Goal: Information Seeking & Learning: Find specific fact

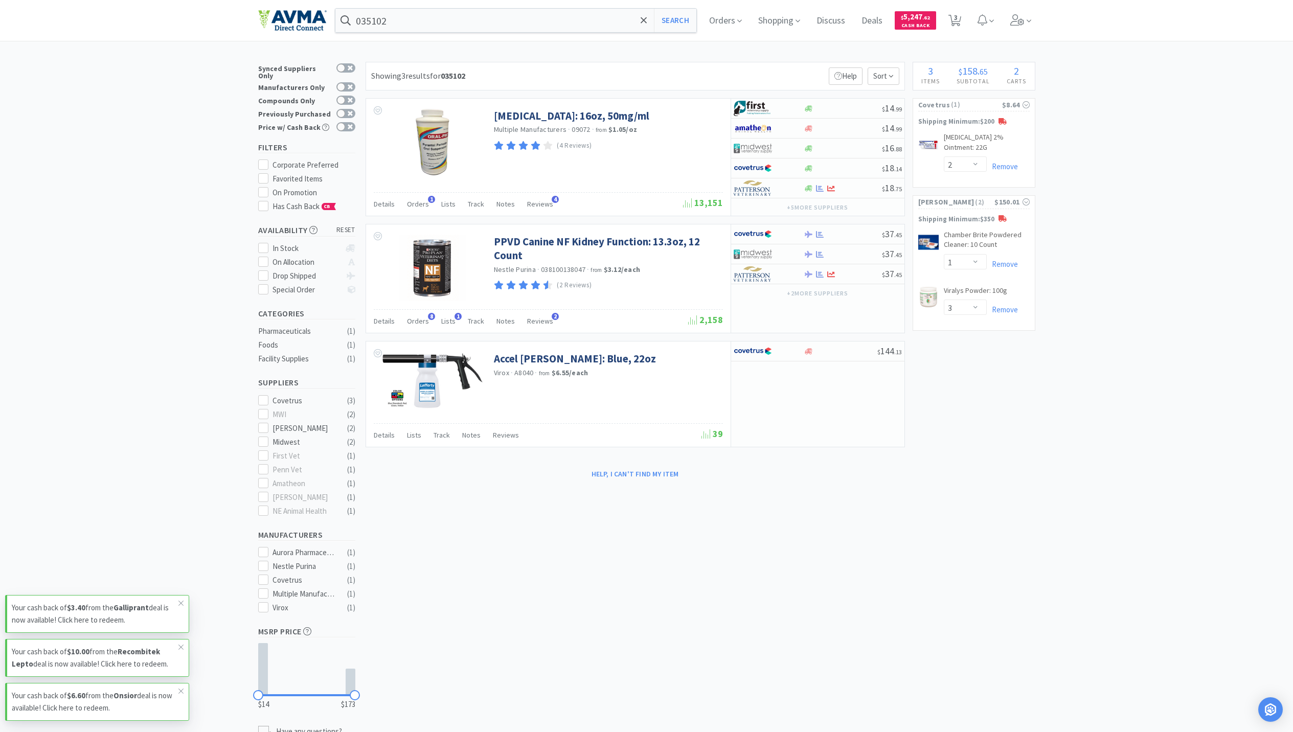
select select "2"
select select "1"
select select "3"
click at [471, 31] on input "035102" at bounding box center [516, 21] width 362 height 24
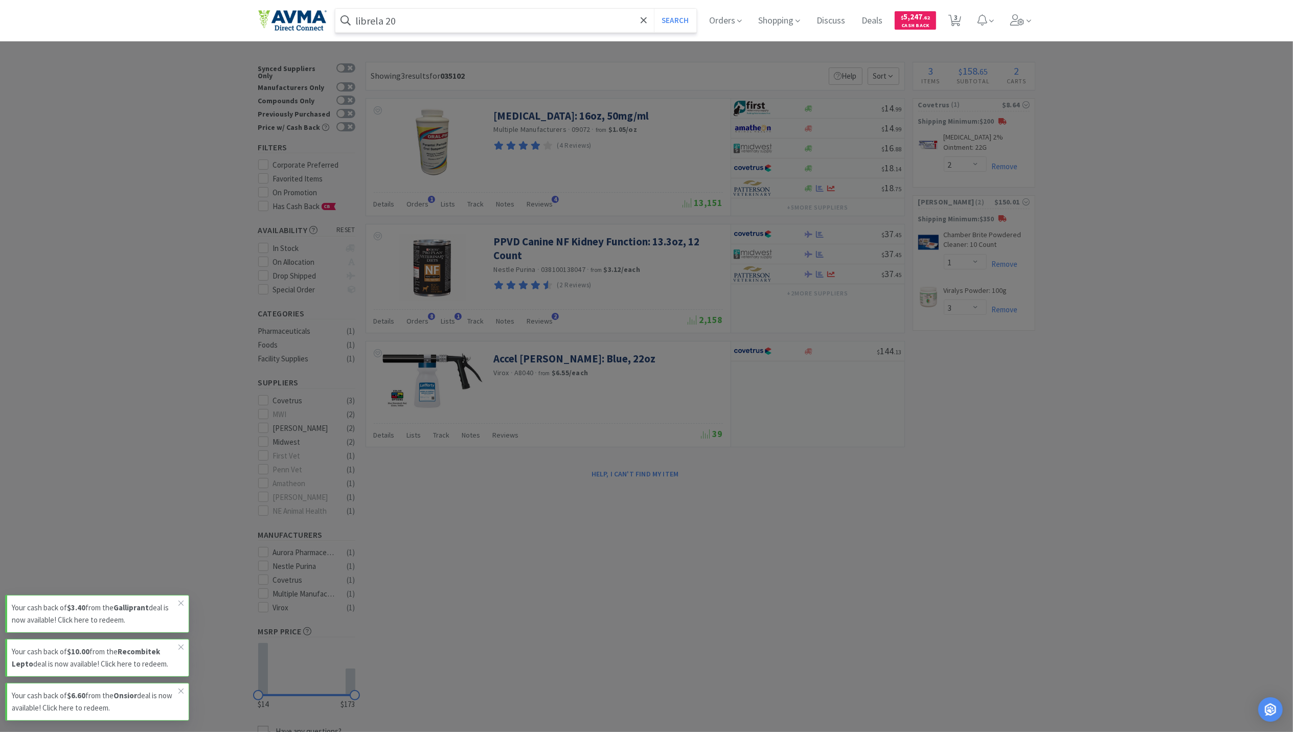
click at [654, 9] on button "Search" at bounding box center [675, 21] width 42 height 24
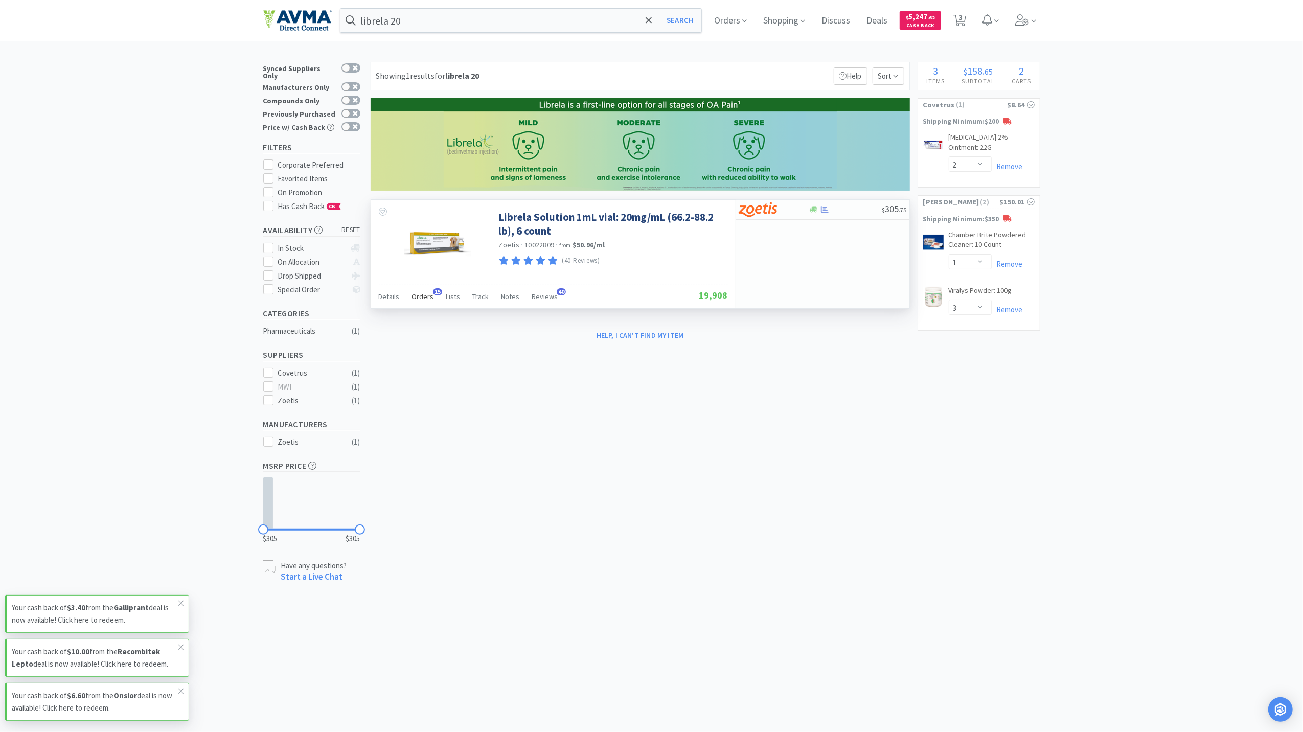
click at [422, 303] on div "Orders 15" at bounding box center [423, 297] width 22 height 19
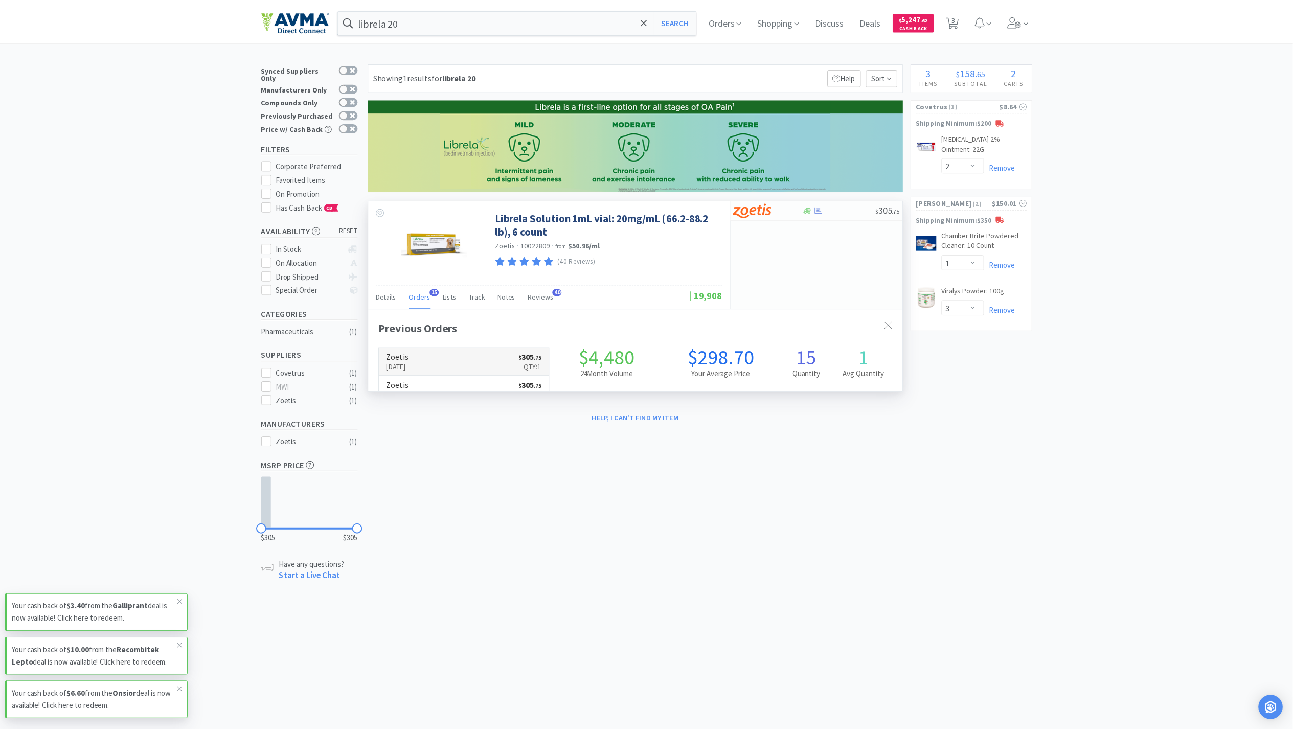
scroll to position [275, 538]
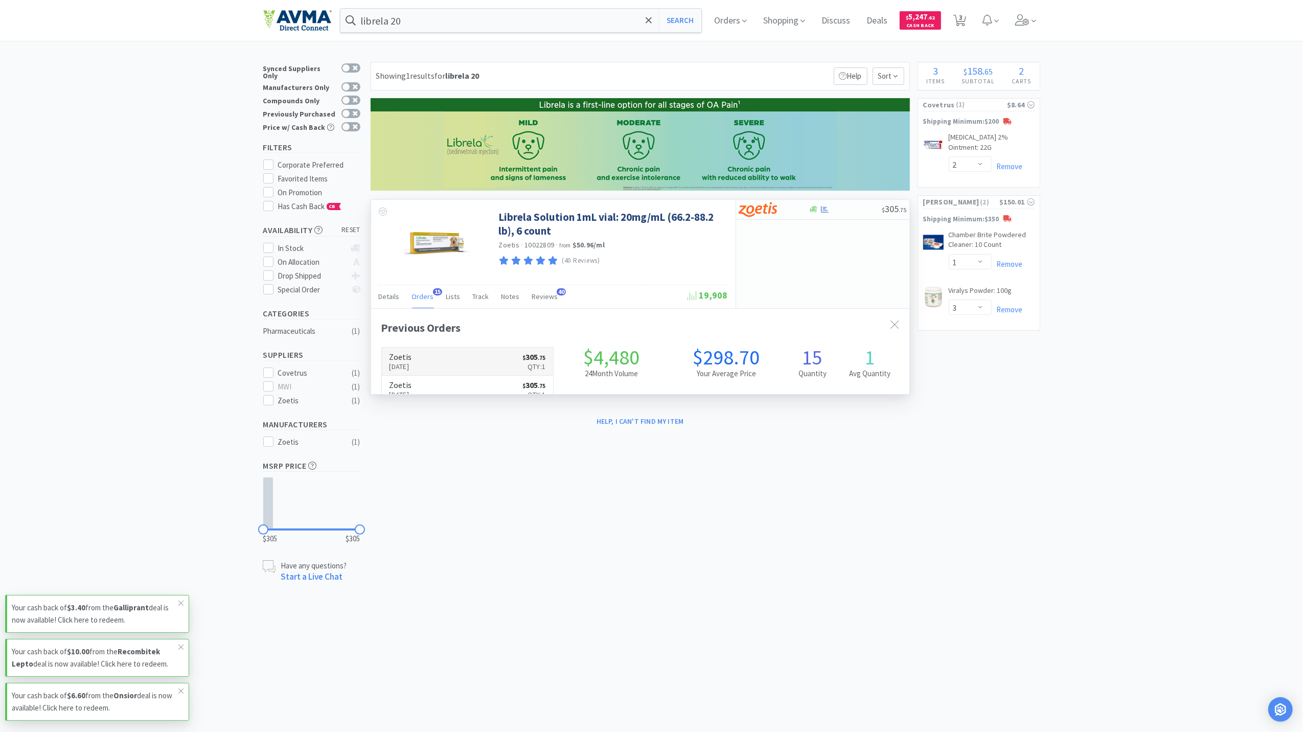
click at [412, 365] on p "[DATE]" at bounding box center [401, 366] width 22 height 11
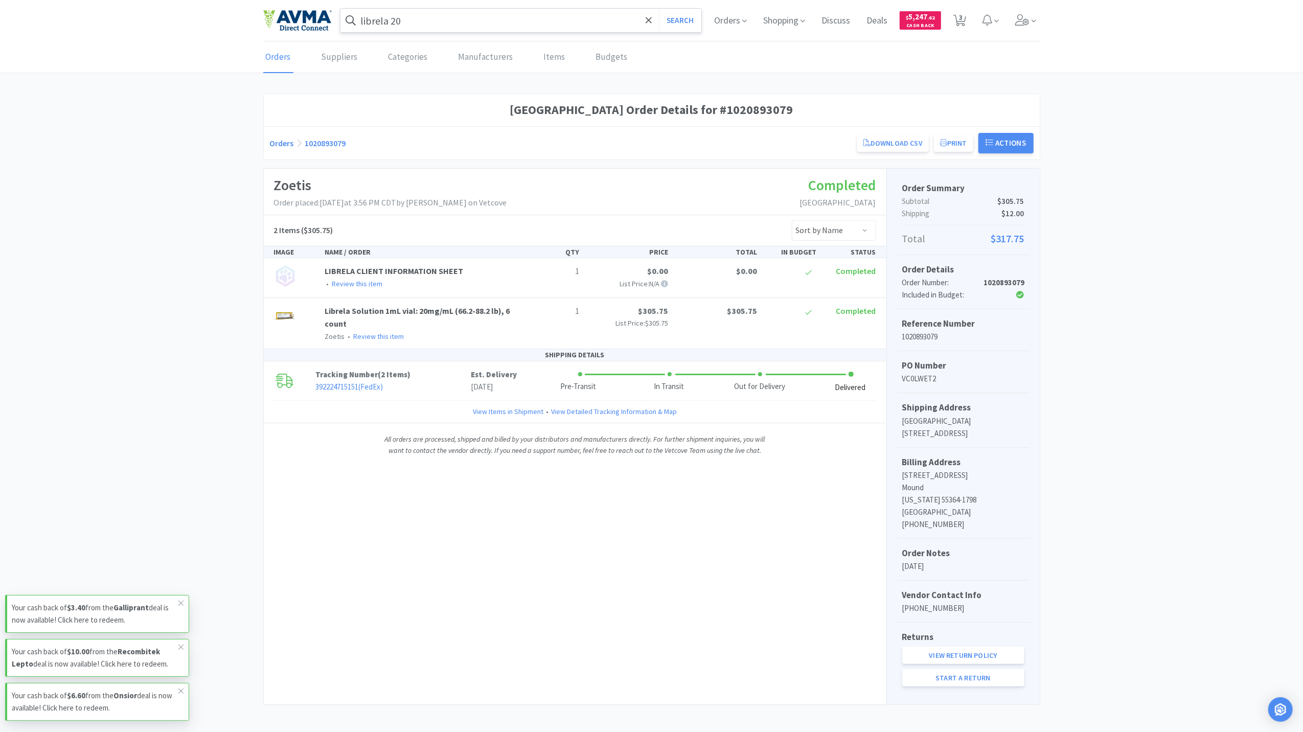
click at [451, 20] on input "librela 20" at bounding box center [522, 21] width 362 height 24
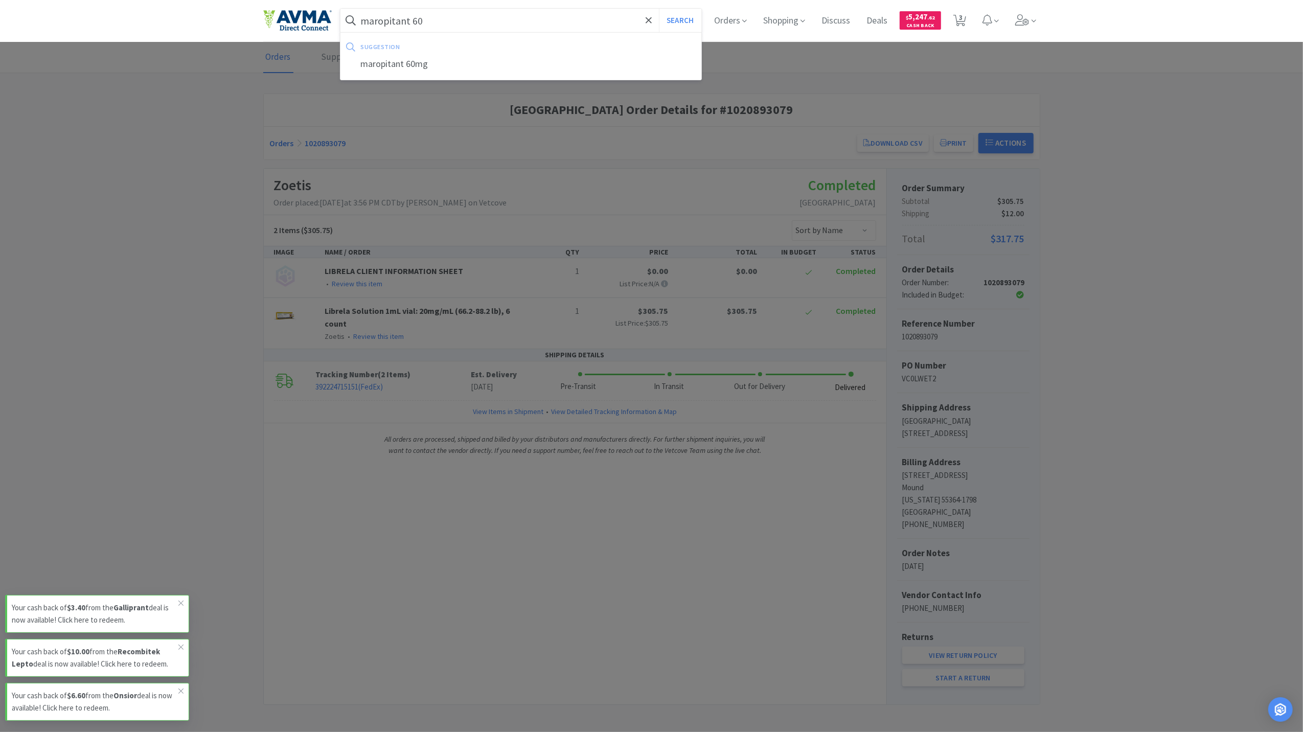
type input "maropitant 60"
click at [659, 9] on button "Search" at bounding box center [680, 21] width 42 height 24
select select "2"
select select "1"
select select "3"
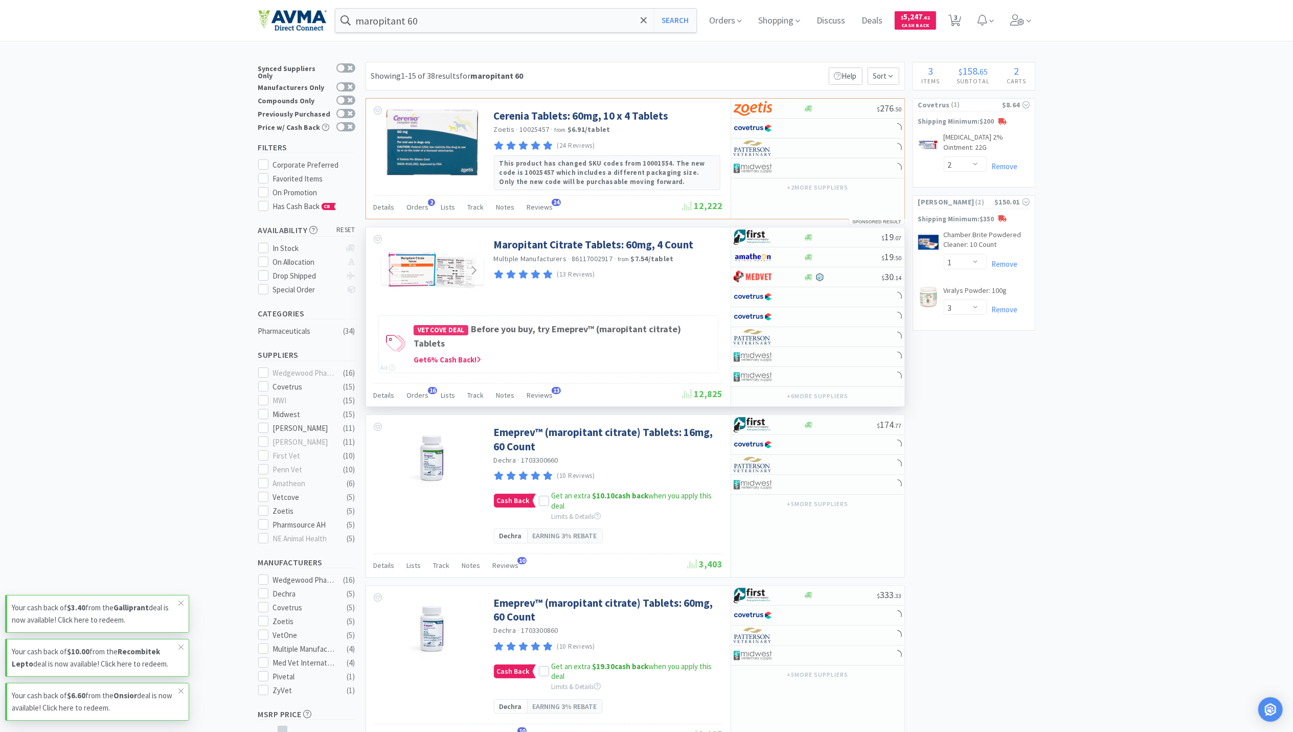
click at [429, 281] on img at bounding box center [433, 271] width 94 height 66
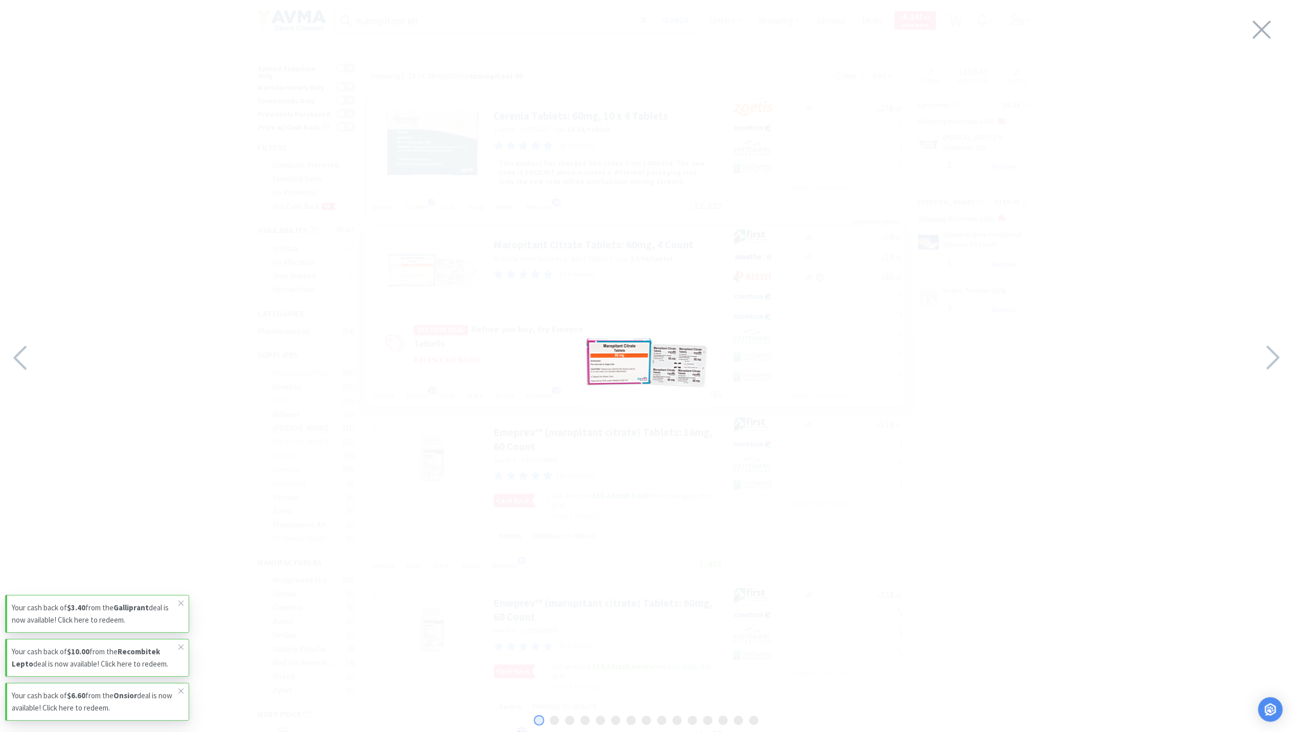
click at [666, 352] on img at bounding box center [647, 363] width 128 height 91
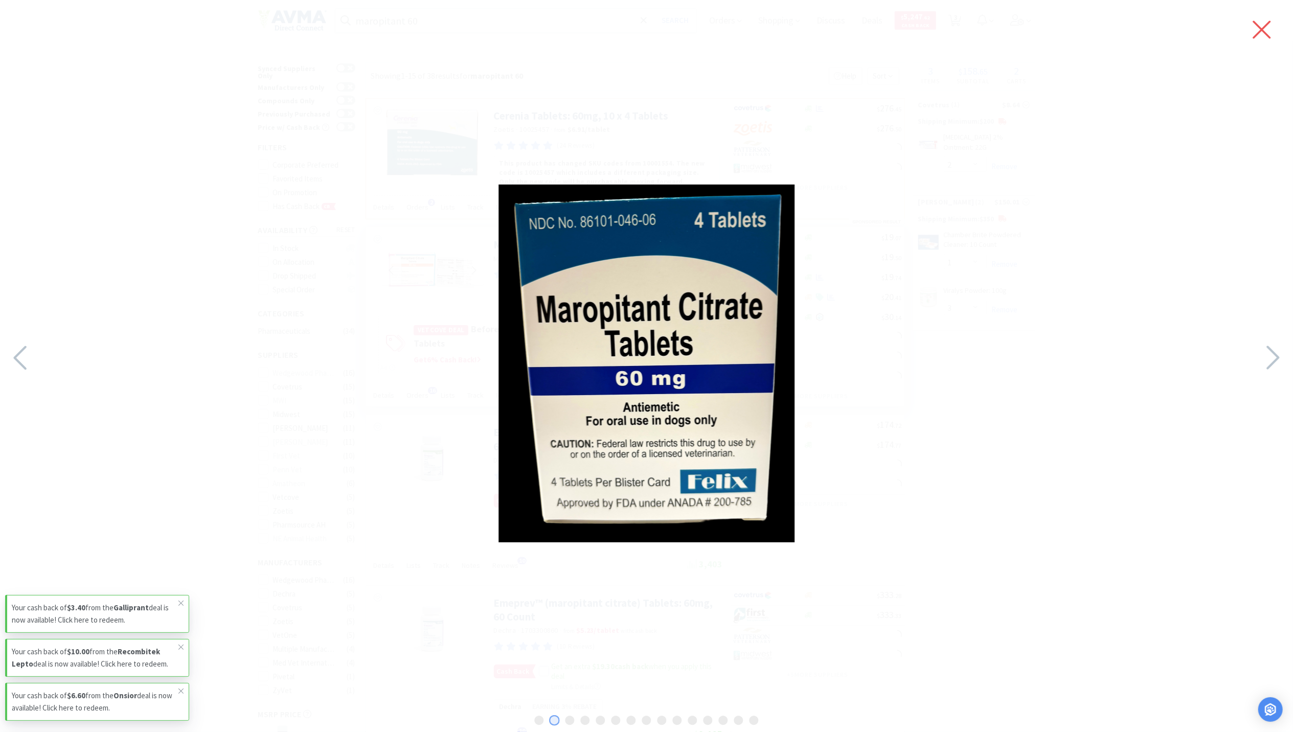
click at [1262, 38] on icon at bounding box center [1261, 29] width 21 height 29
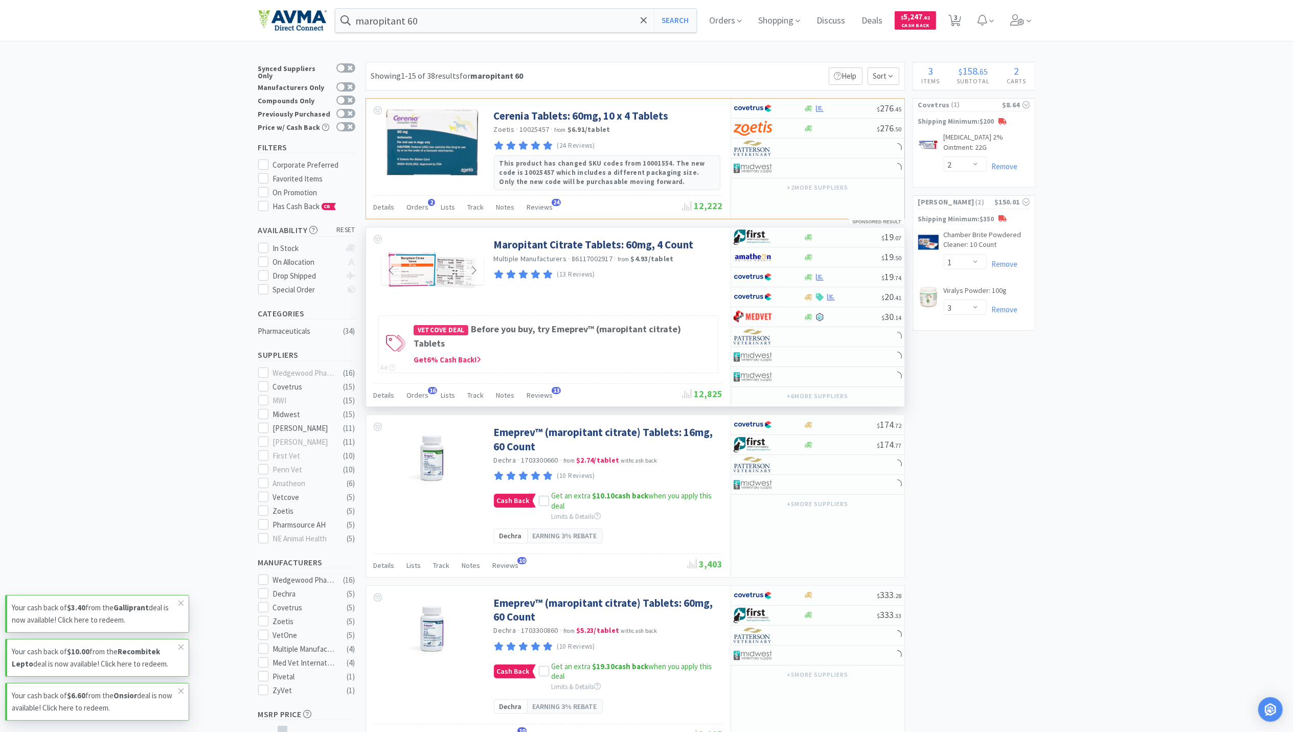
click at [513, 40] on div "maropitant 60 Search Orders Shopping Discuss Discuss Deals Deals $ 5,247 . 62 C…" at bounding box center [646, 20] width 777 height 41
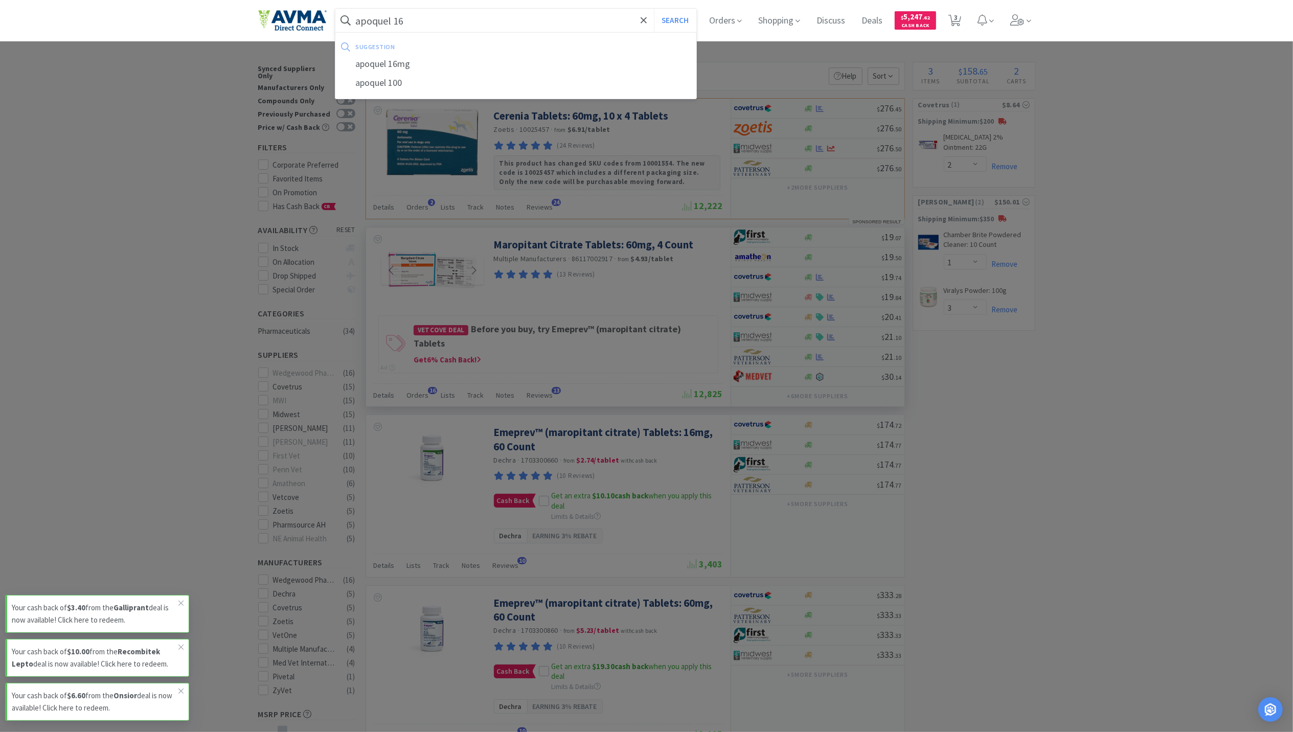
click at [654, 9] on button "Search" at bounding box center [675, 21] width 42 height 24
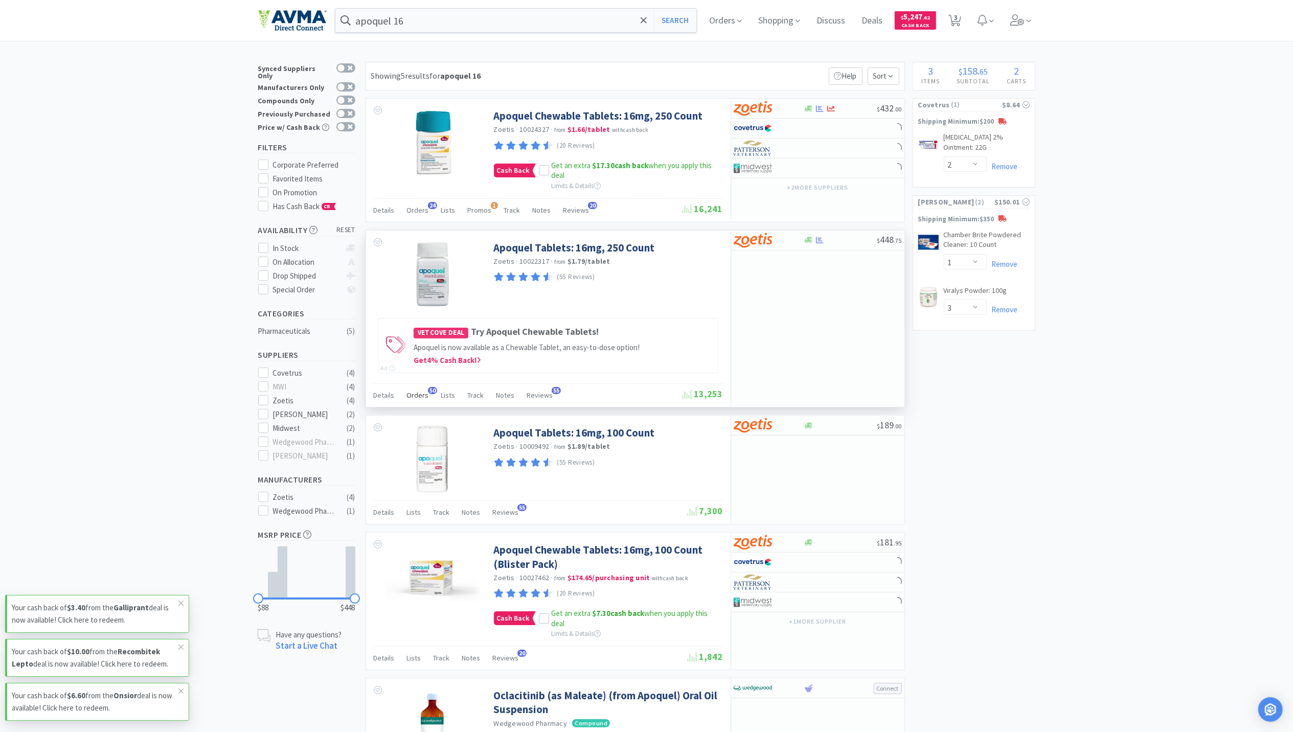
click at [417, 399] on span "Orders" at bounding box center [418, 395] width 22 height 9
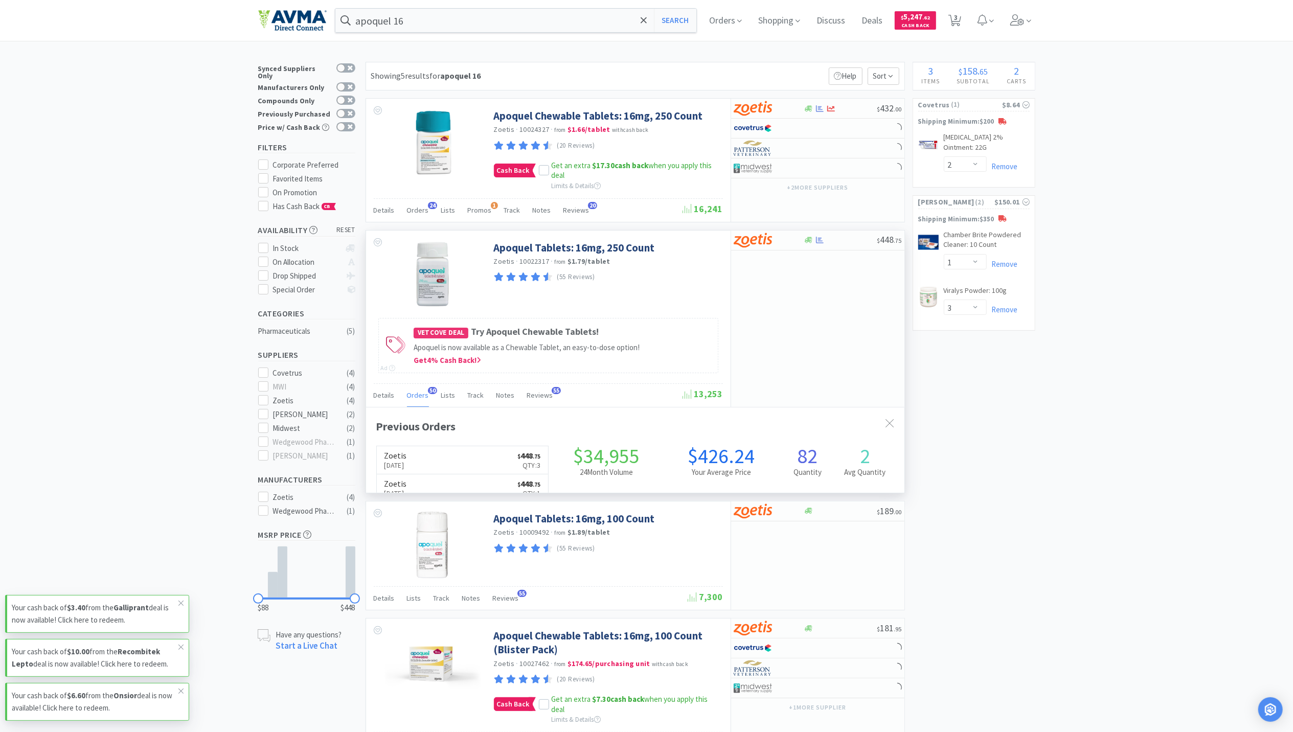
scroll to position [275, 538]
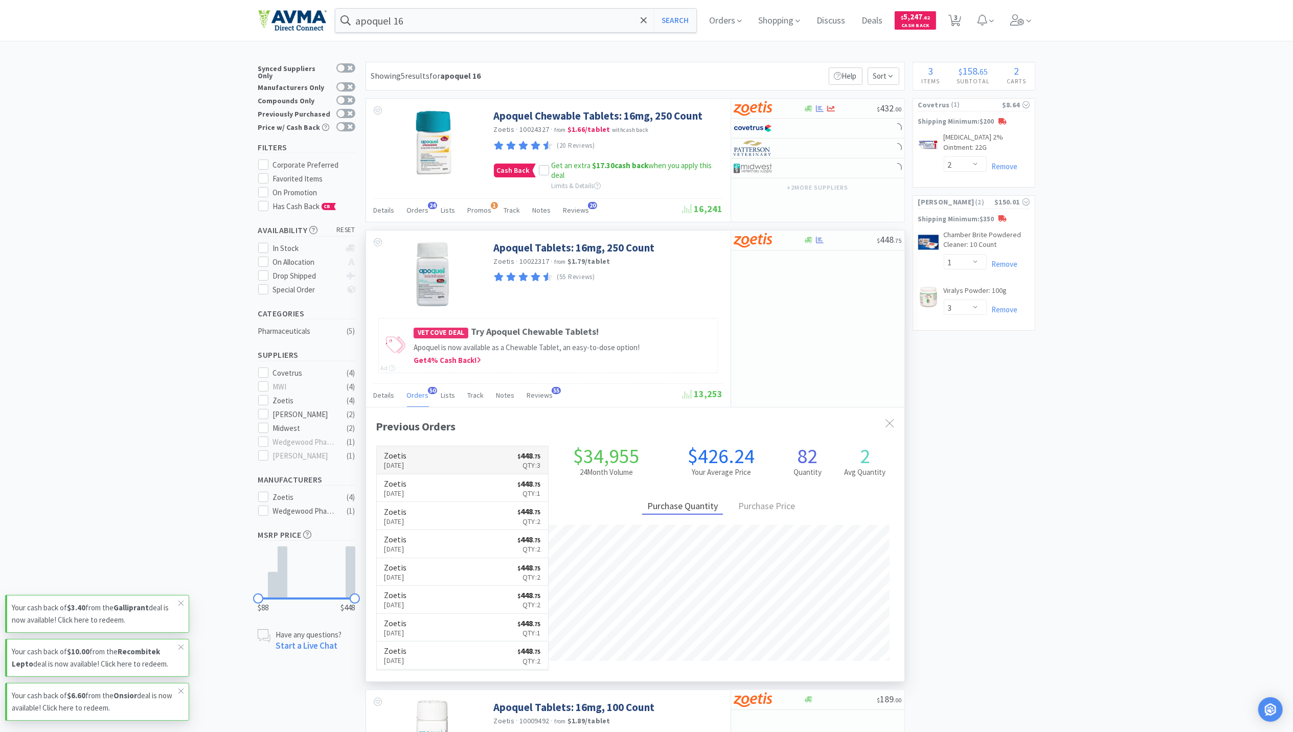
click at [407, 459] on h6 "Zoetis" at bounding box center [396, 456] width 22 height 8
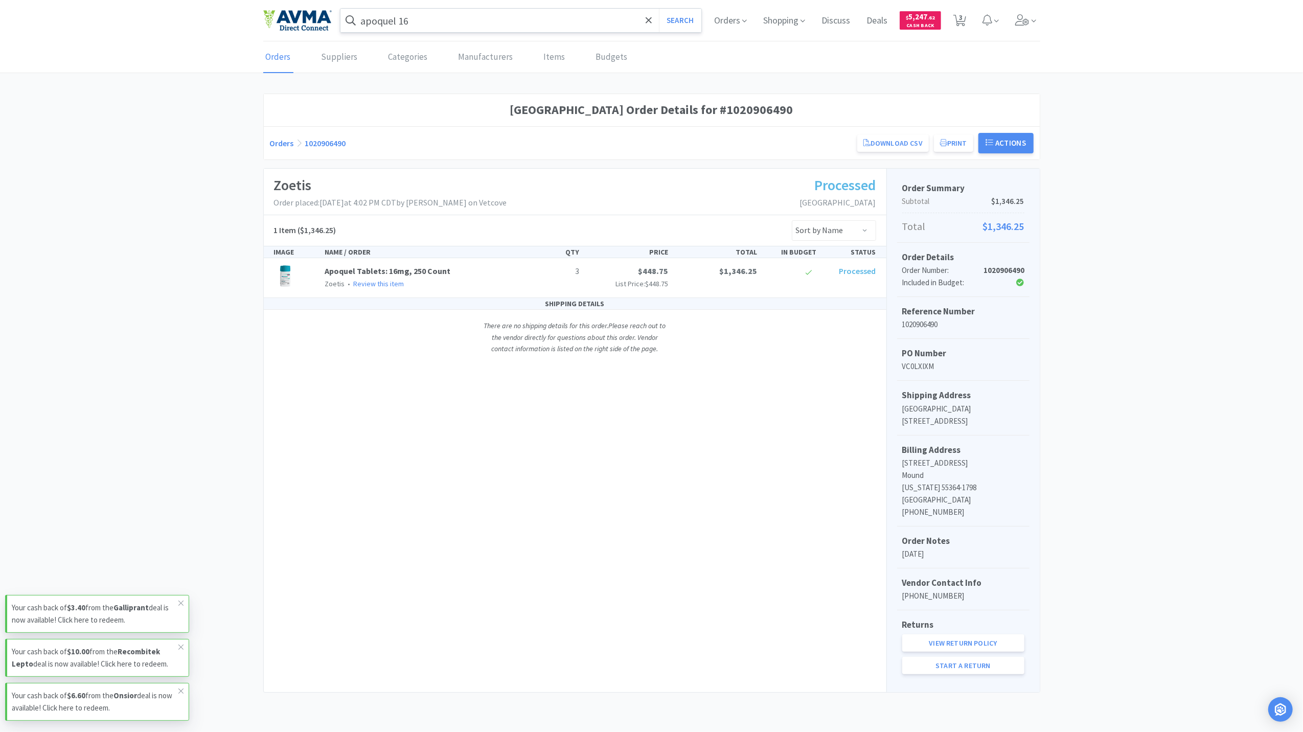
click at [487, 19] on input "apoquel 16" at bounding box center [522, 21] width 362 height 24
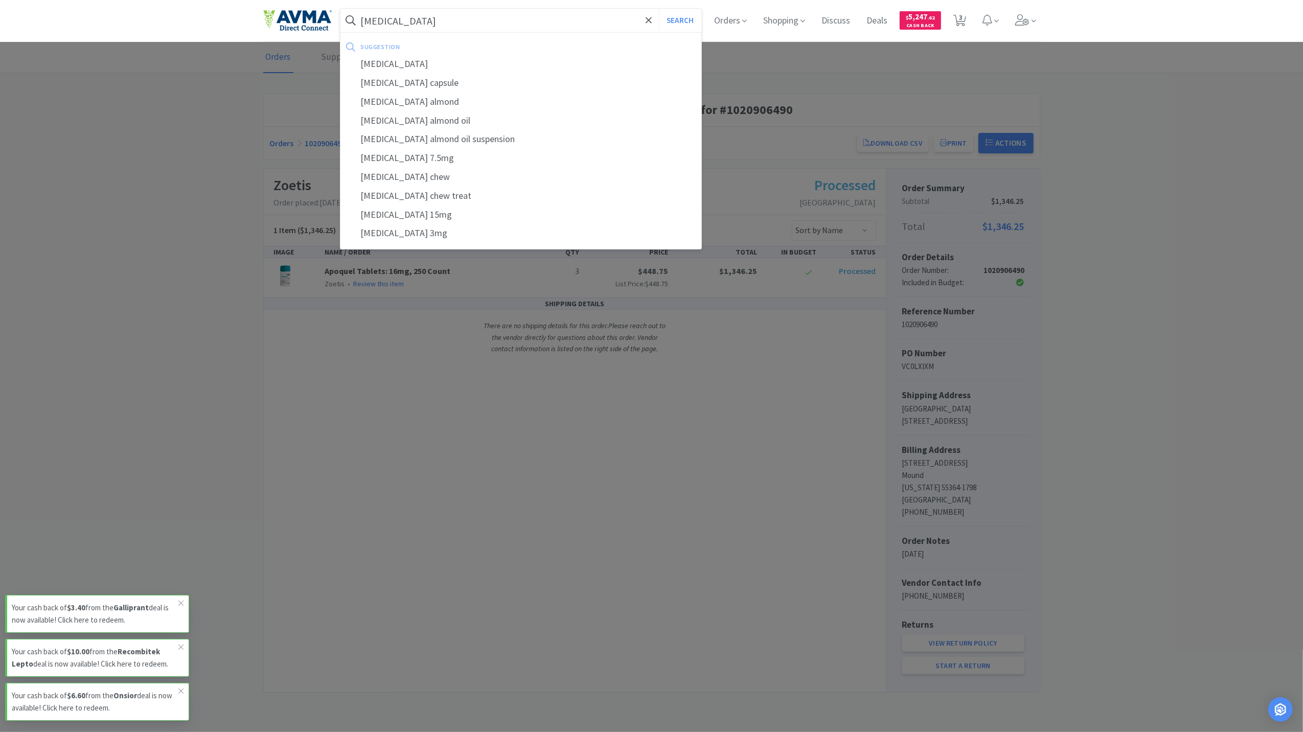
type input "[MEDICAL_DATA]"
click at [659, 9] on button "Search" at bounding box center [680, 21] width 42 height 24
select select "2"
select select "1"
select select "3"
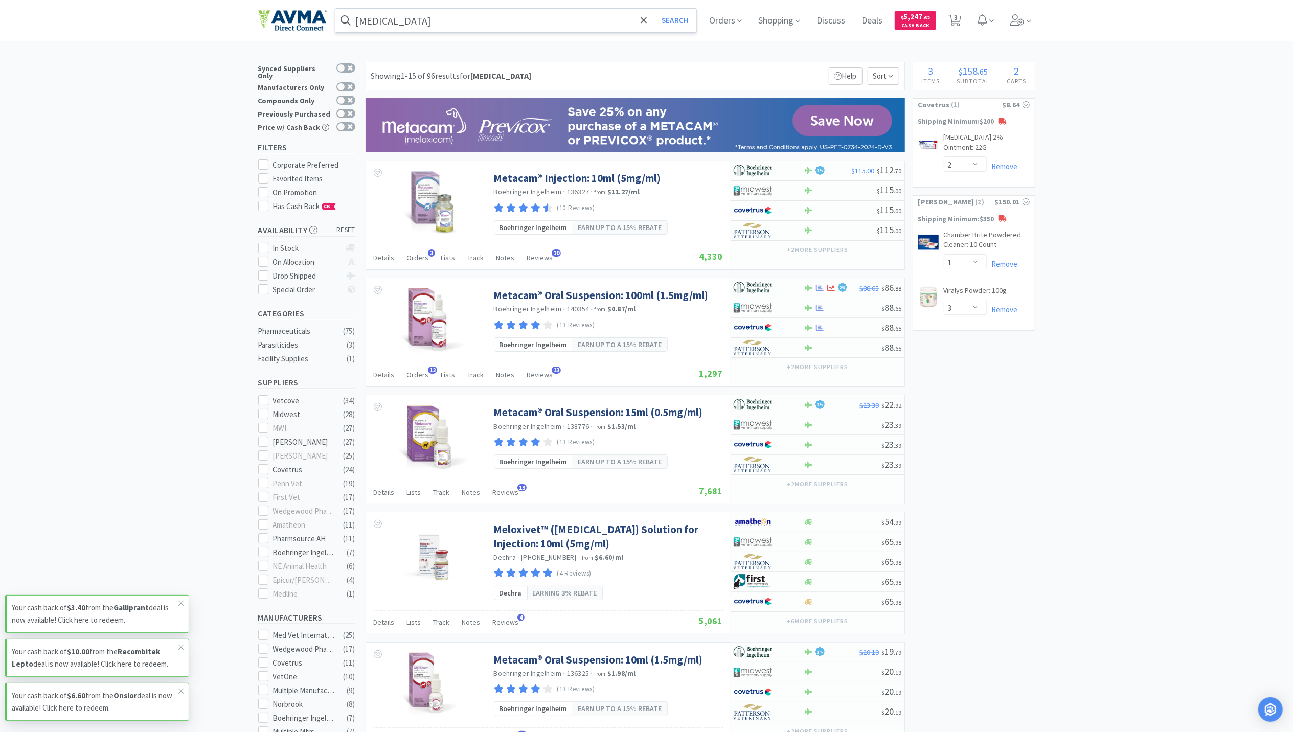
click at [435, 17] on input "[MEDICAL_DATA]" at bounding box center [516, 21] width 362 height 24
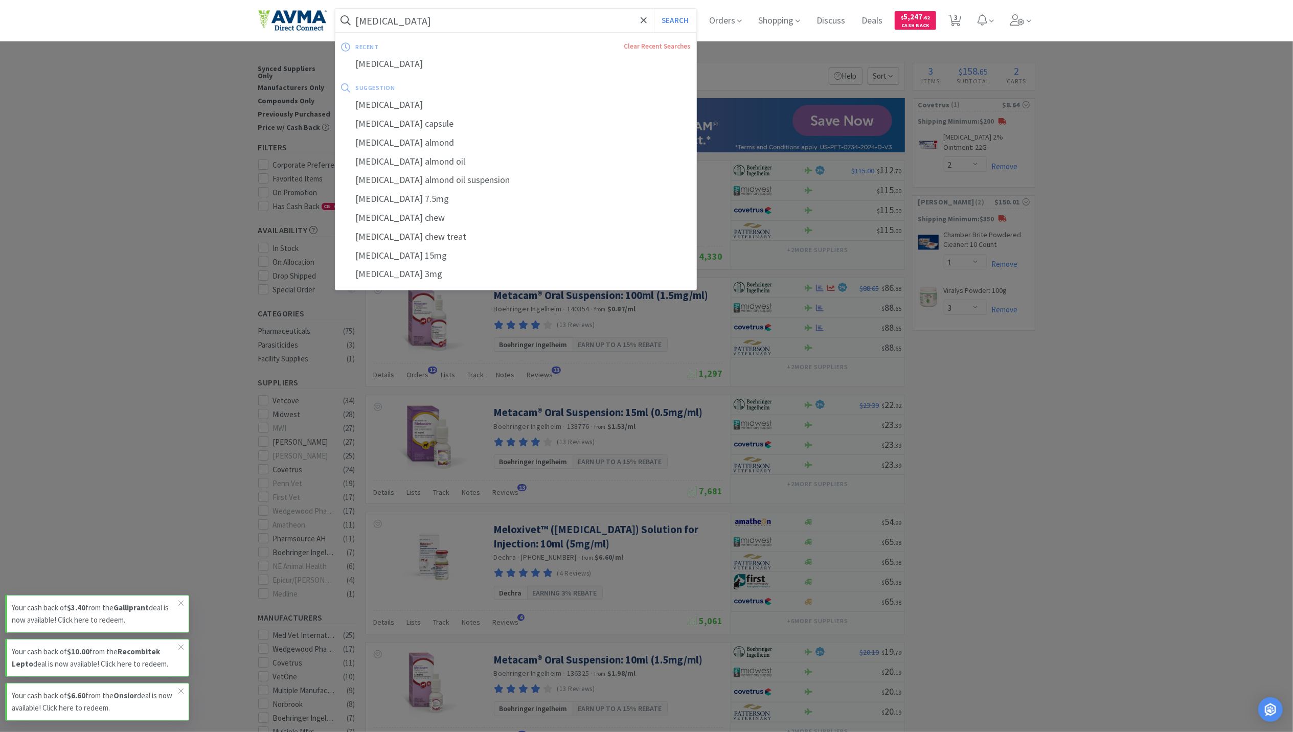
click at [423, 38] on div "recent Clear Recent Searches [MEDICAL_DATA] suggestion [MEDICAL_DATA] [MEDICAL_…" at bounding box center [516, 161] width 363 height 258
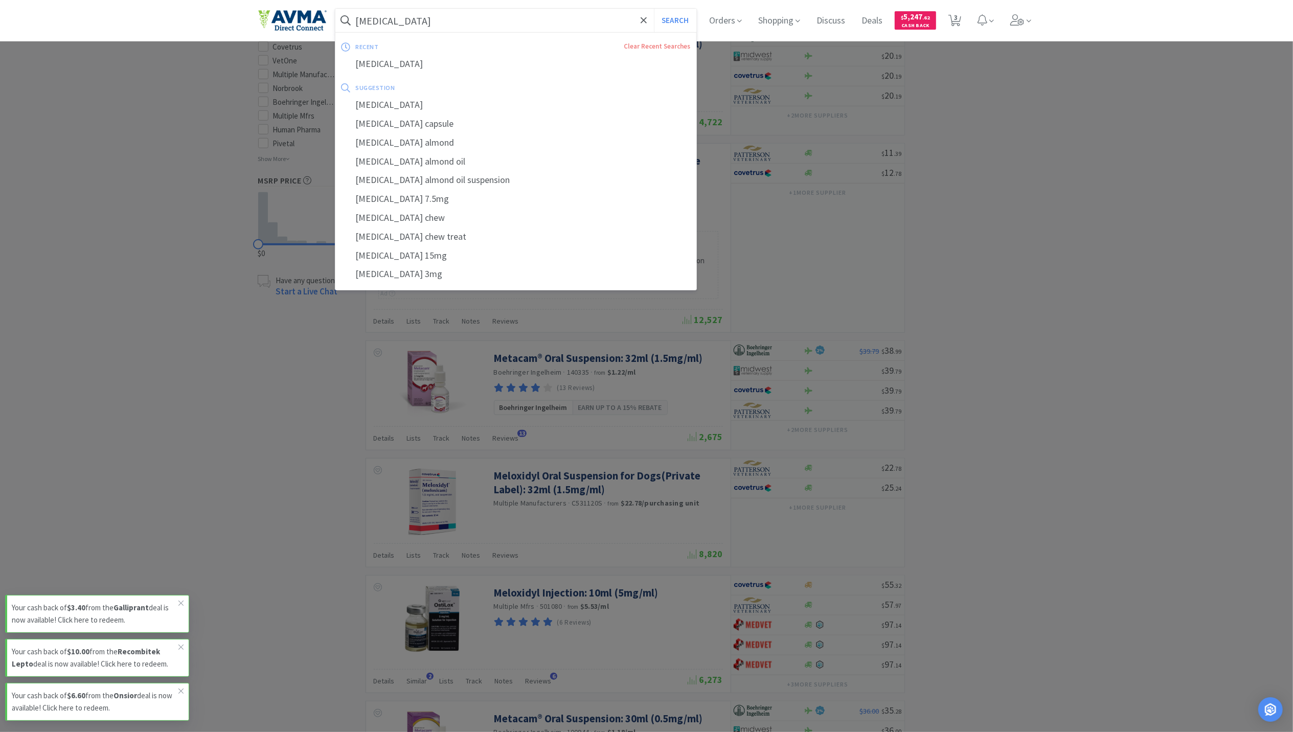
scroll to position [640, 0]
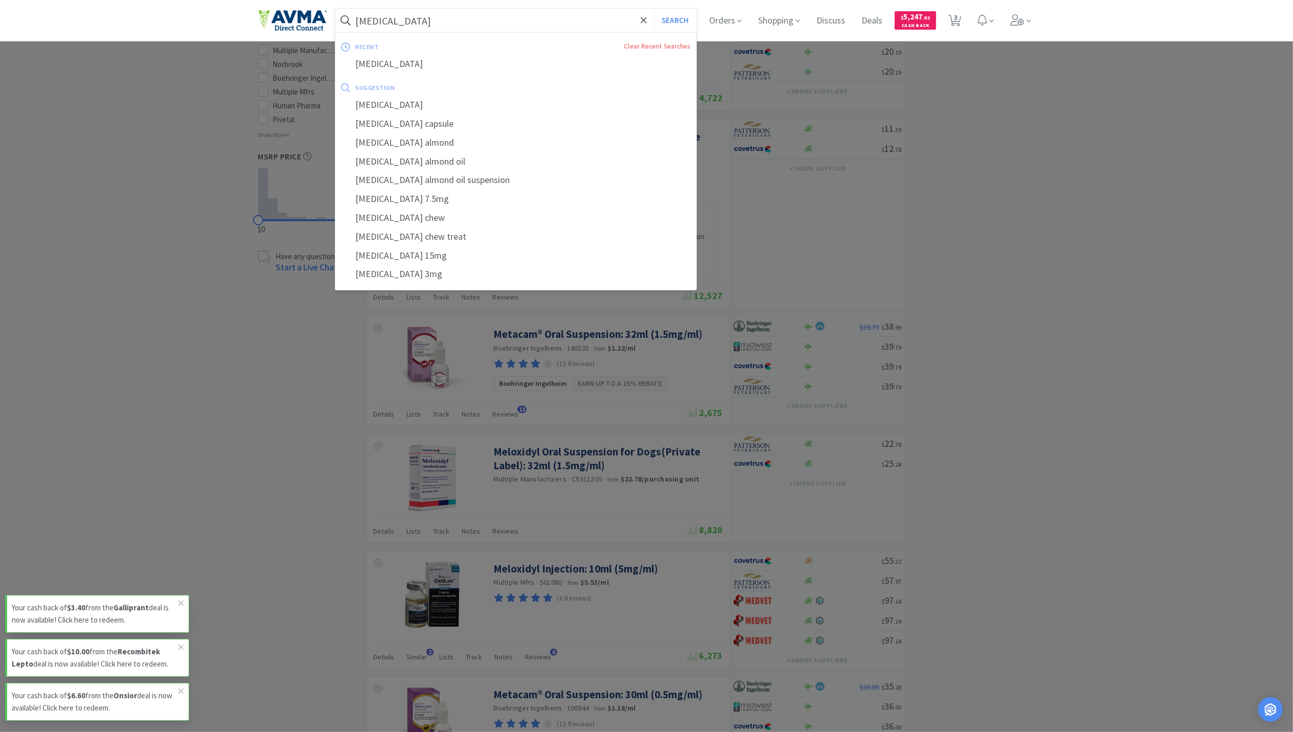
click at [417, 19] on input "[MEDICAL_DATA]" at bounding box center [516, 21] width 362 height 24
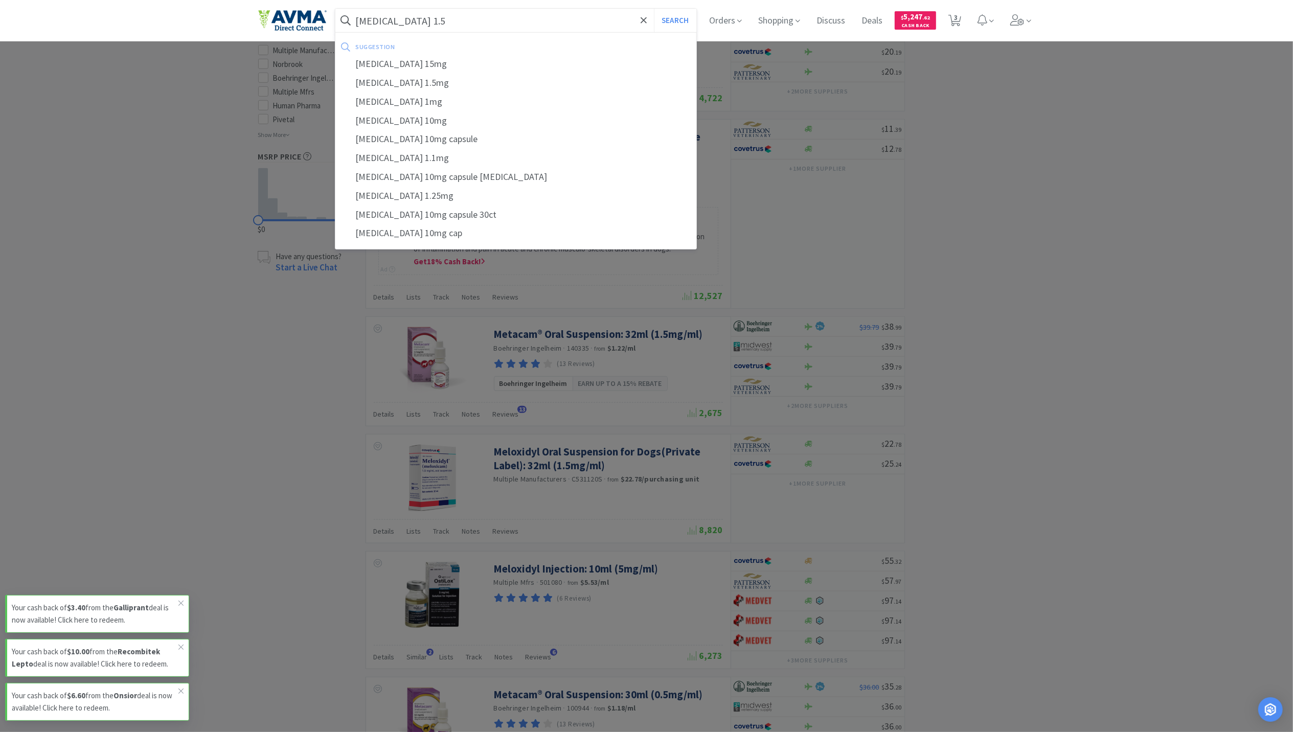
click at [654, 9] on button "Search" at bounding box center [675, 21] width 42 height 24
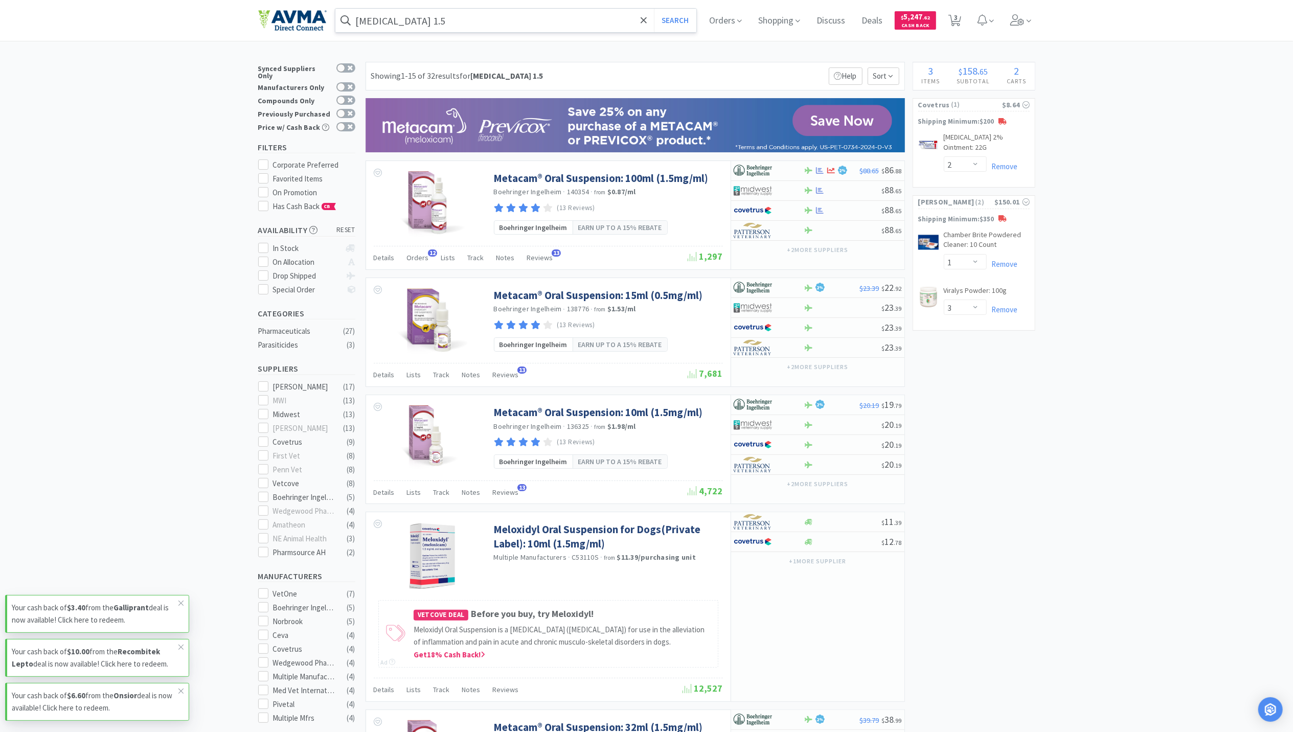
click at [464, 25] on input "[MEDICAL_DATA] 1.5" at bounding box center [516, 21] width 362 height 24
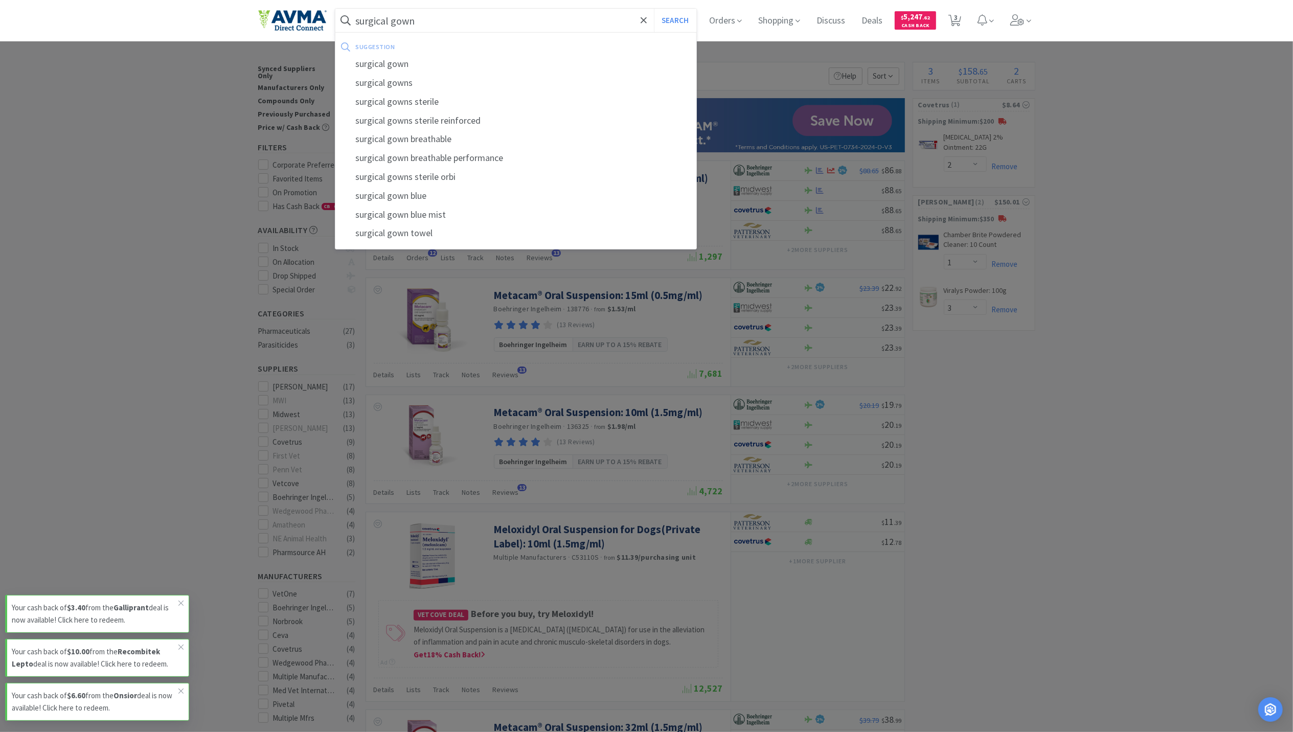
type input "surgical gown"
click at [654, 9] on button "Search" at bounding box center [675, 21] width 42 height 24
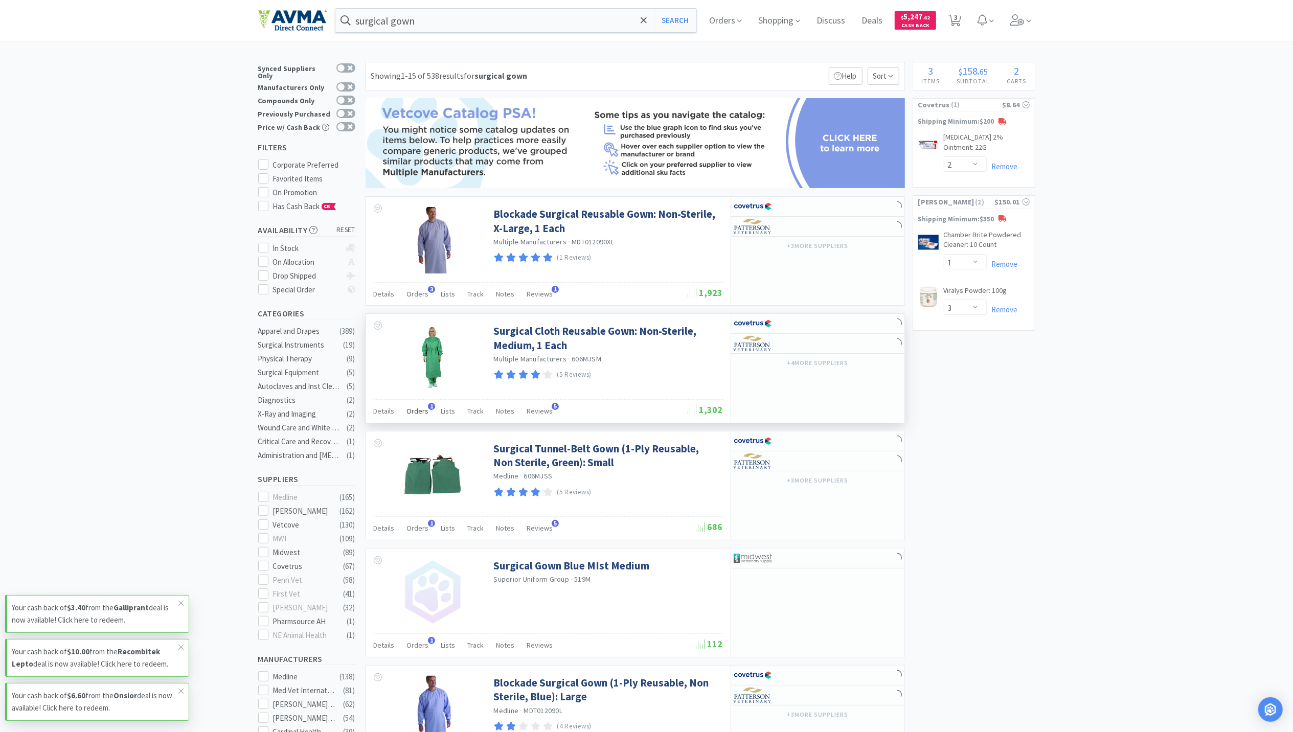
click at [423, 413] on span "Orders" at bounding box center [418, 411] width 22 height 9
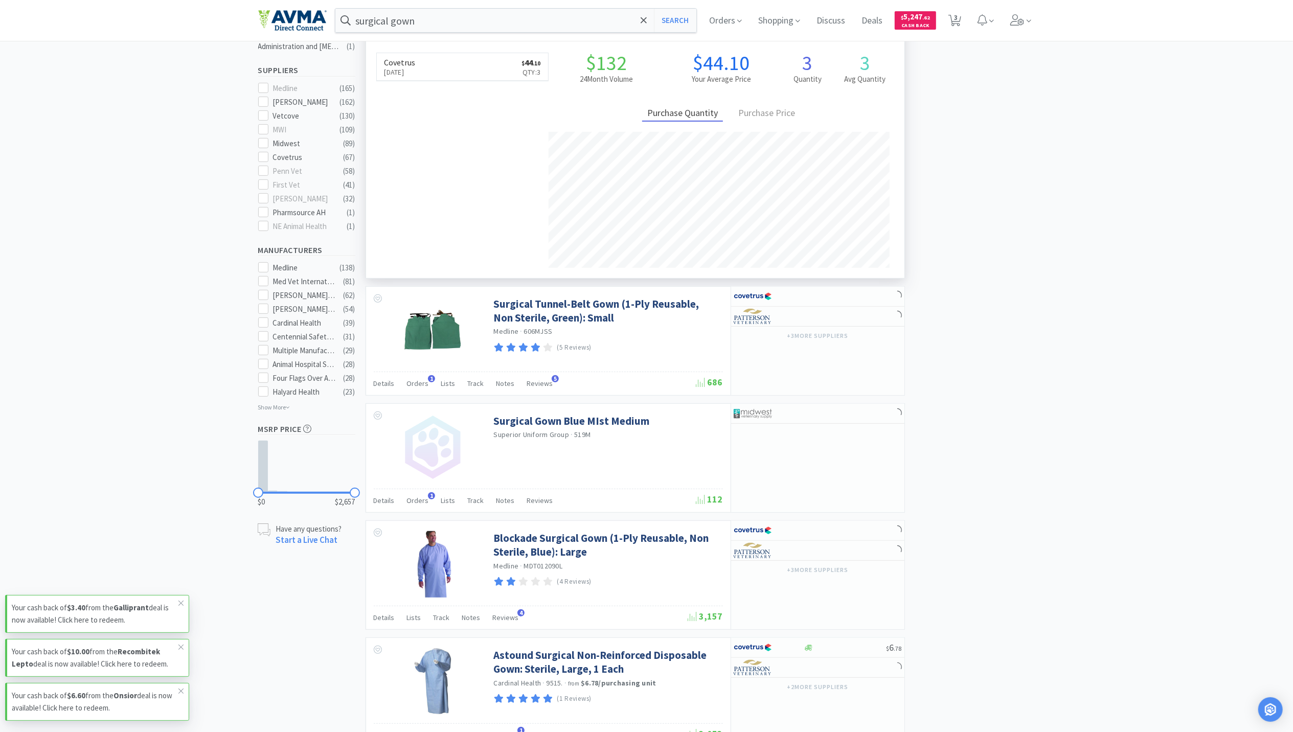
scroll to position [264, 538]
click at [417, 388] on span "Orders" at bounding box center [418, 383] width 22 height 9
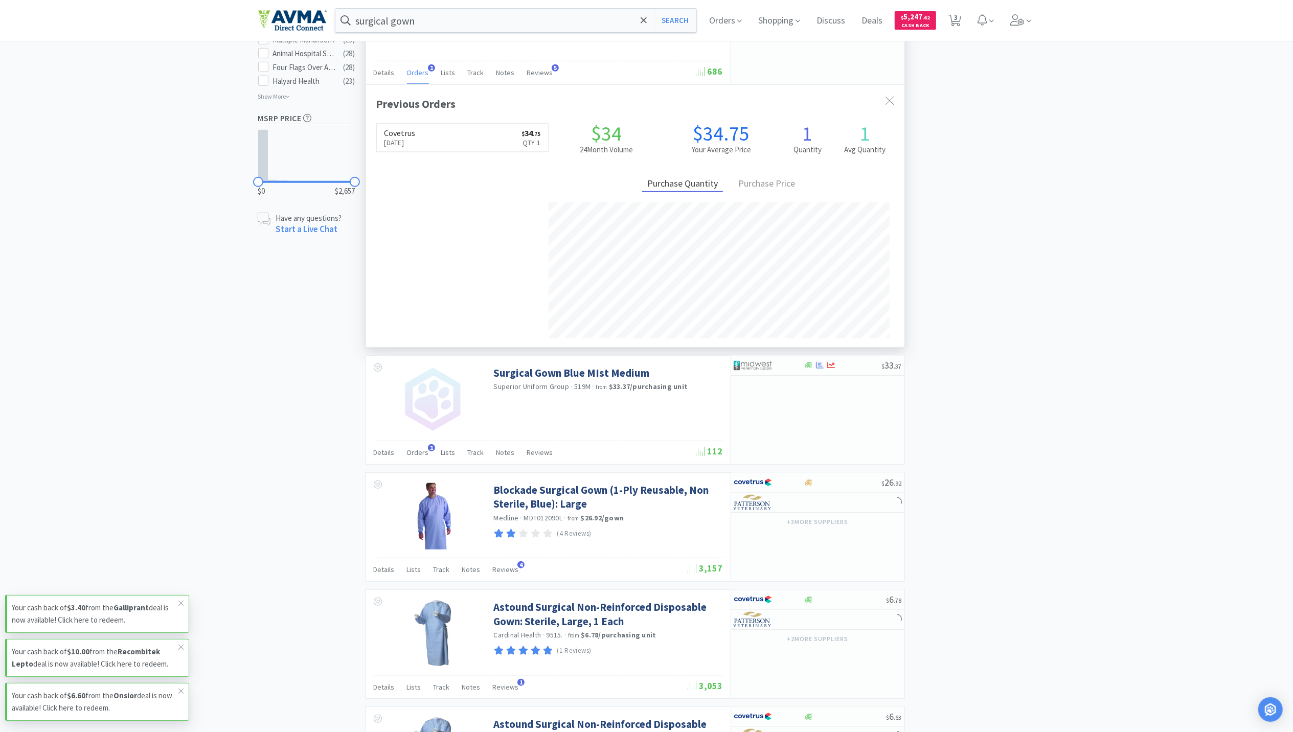
scroll to position [750, 0]
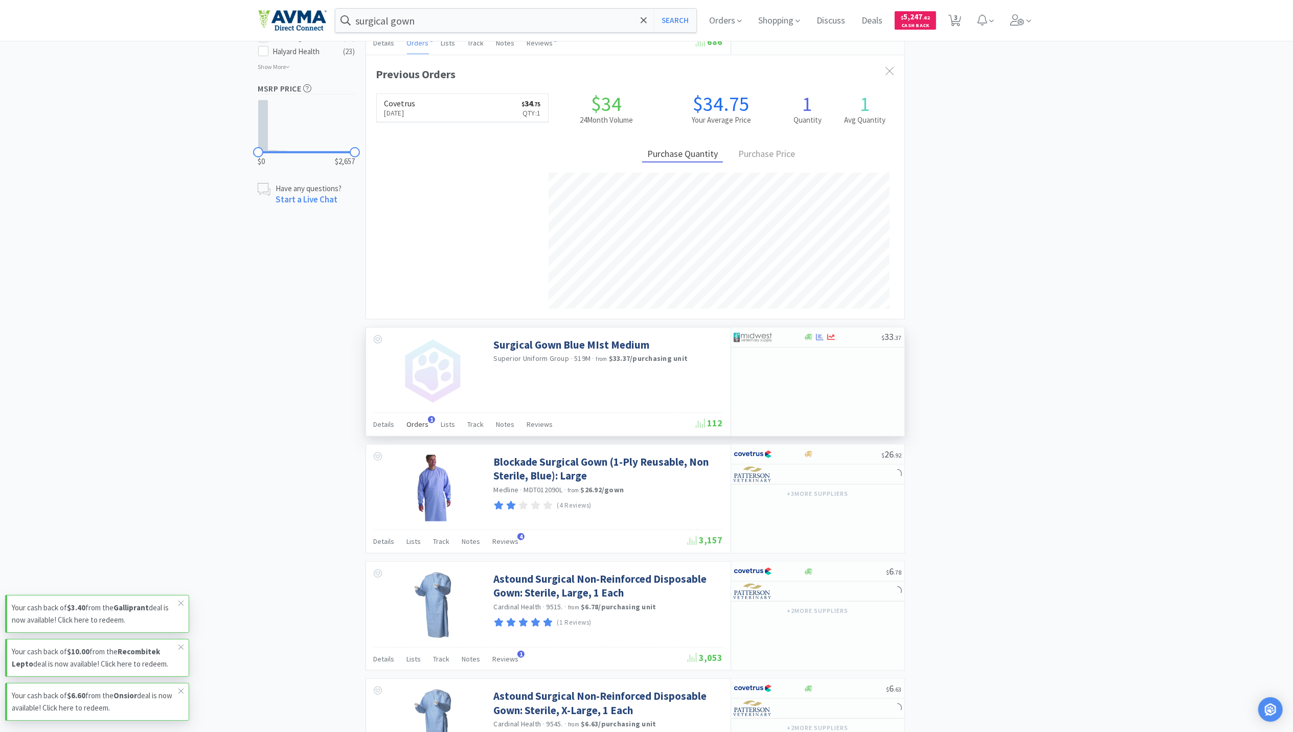
click at [421, 429] on span "Orders" at bounding box center [418, 424] width 22 height 9
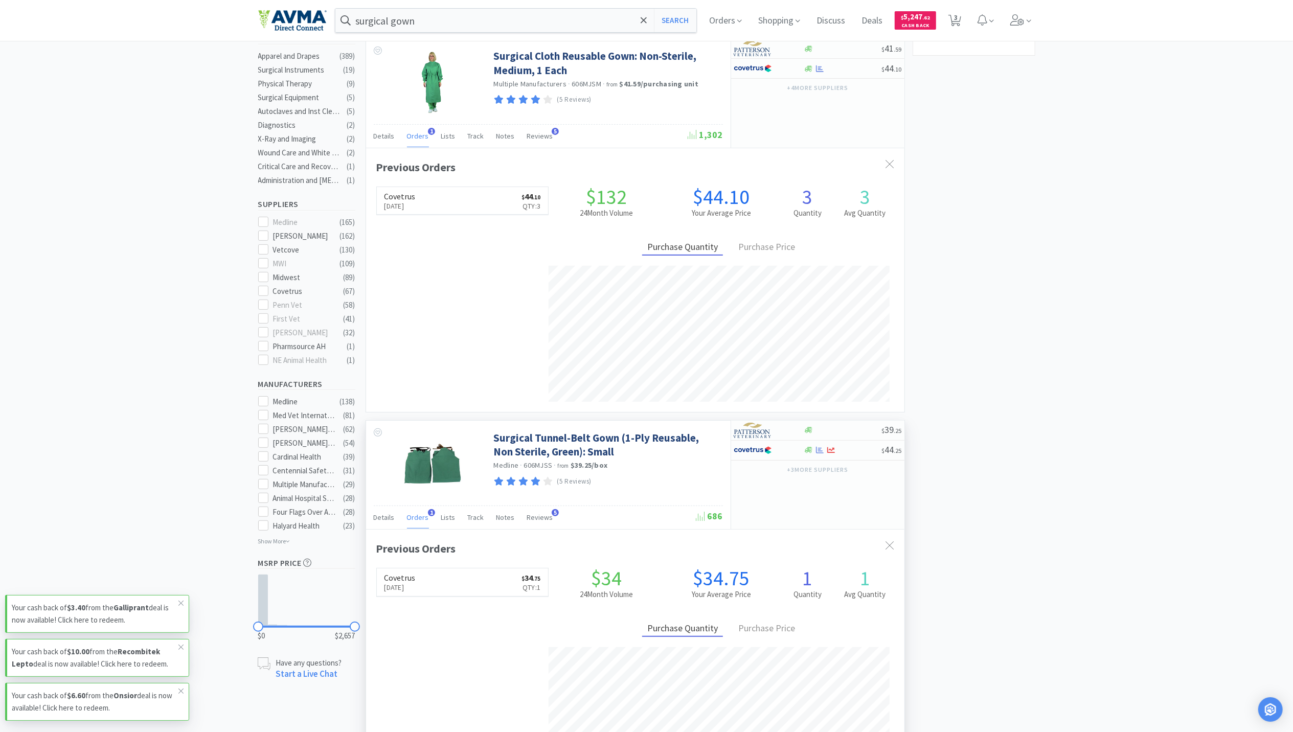
scroll to position [273, 0]
